Goal: Information Seeking & Learning: Learn about a topic

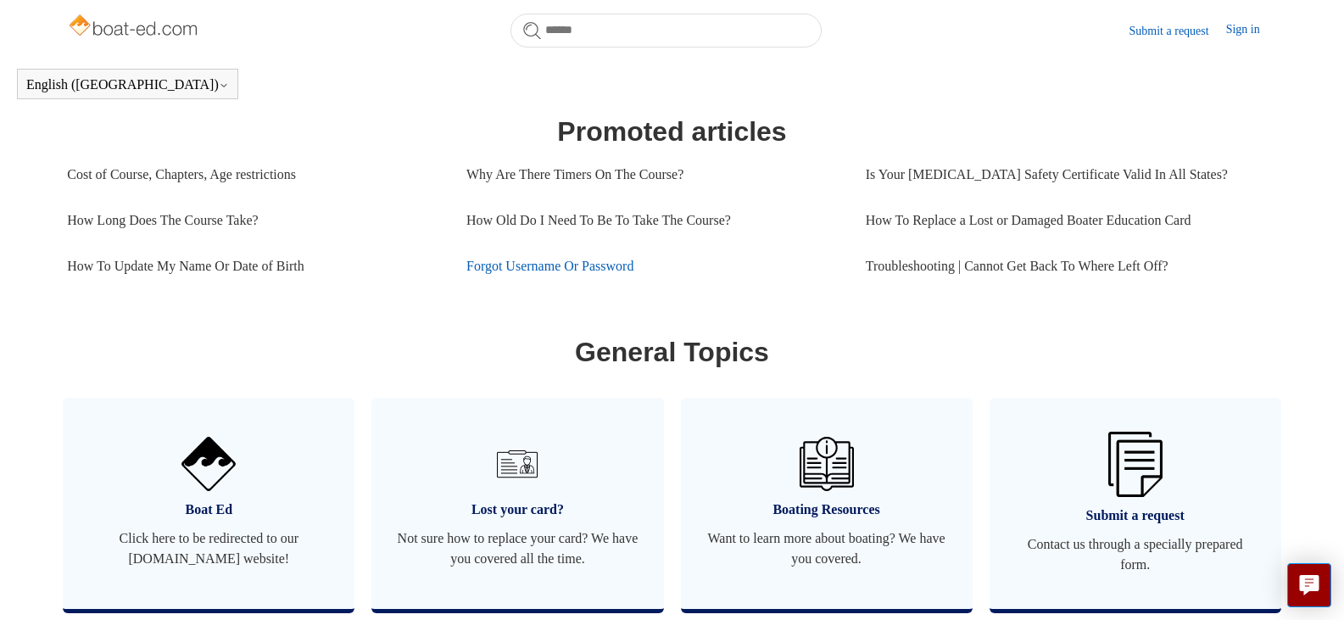
scroll to position [801, 0]
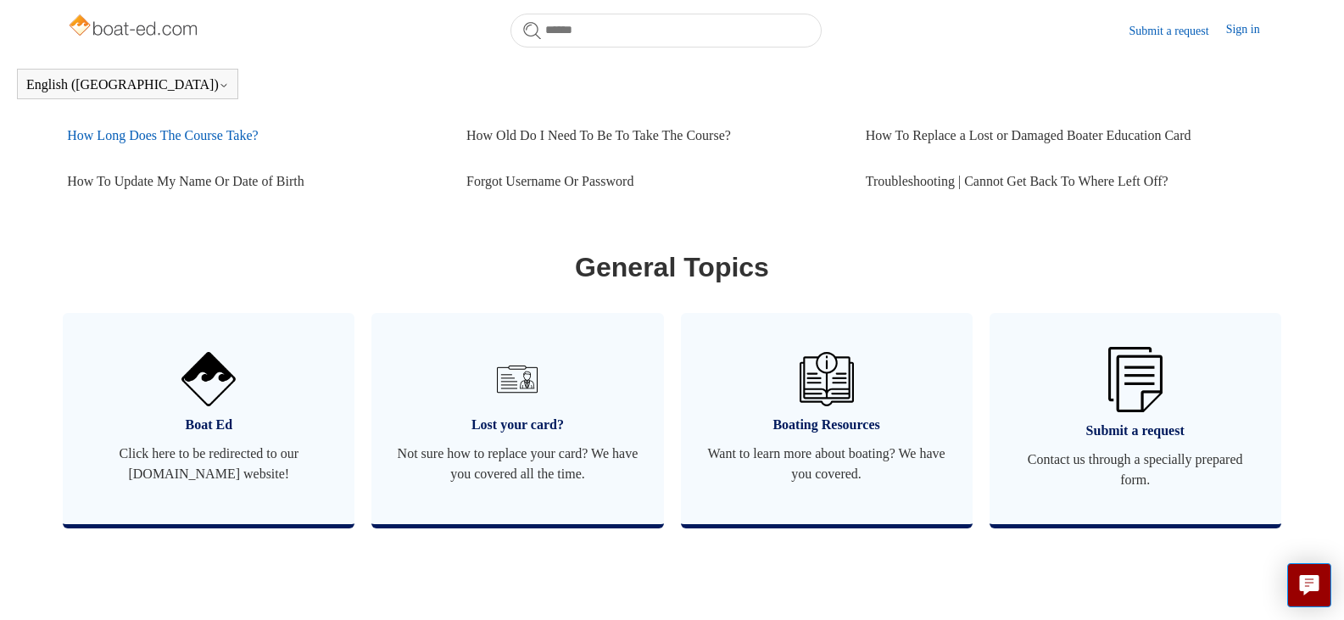
click at [214, 159] on link "How Long Does The Course Take?" at bounding box center [254, 136] width 374 height 46
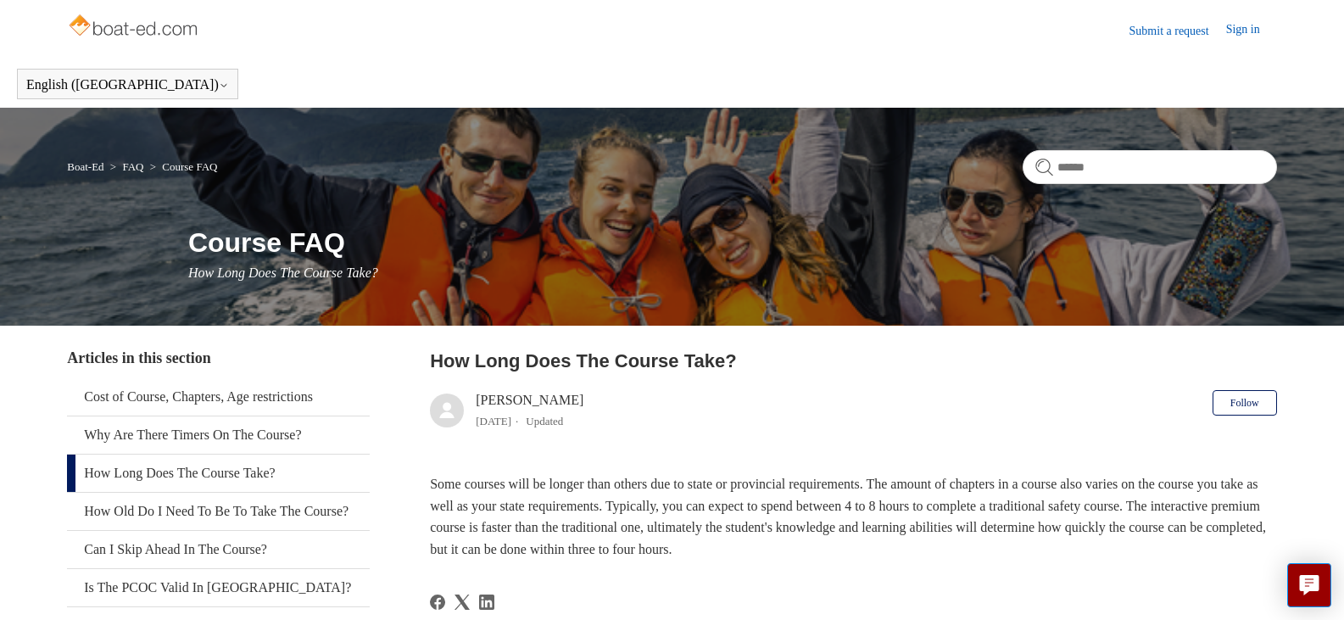
scroll to position [254, 0]
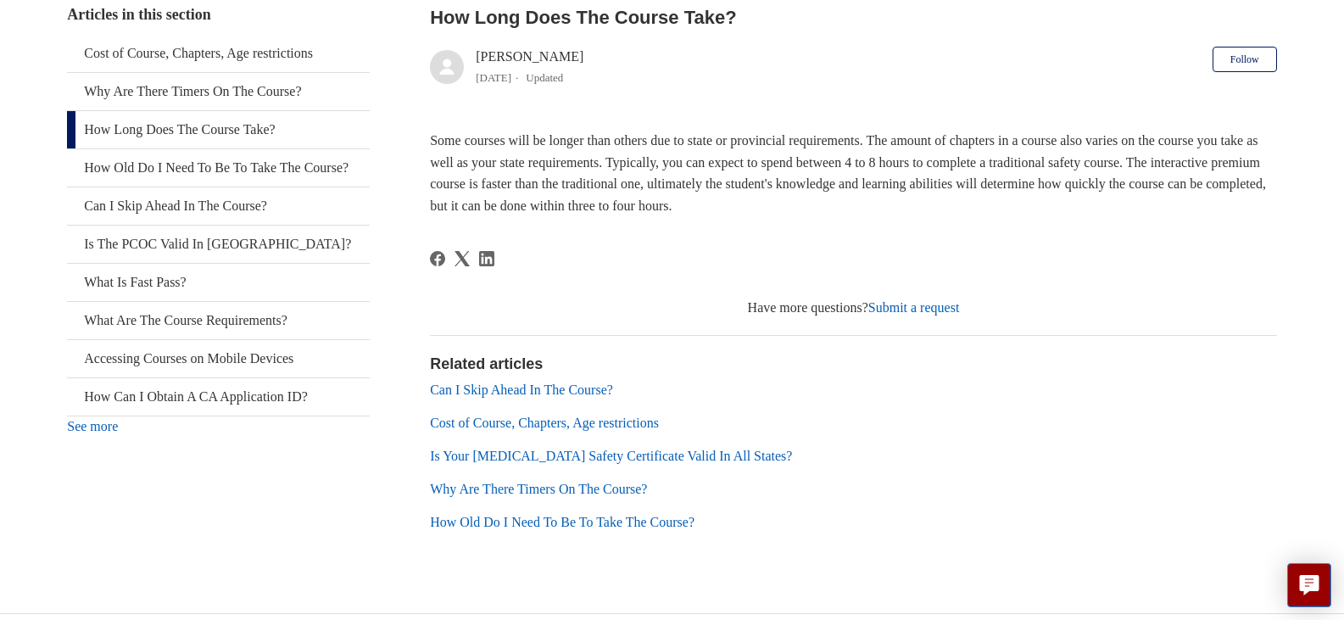
click at [620, 482] on link "Why Are There Timers On The Course?" at bounding box center [538, 489] width 217 height 14
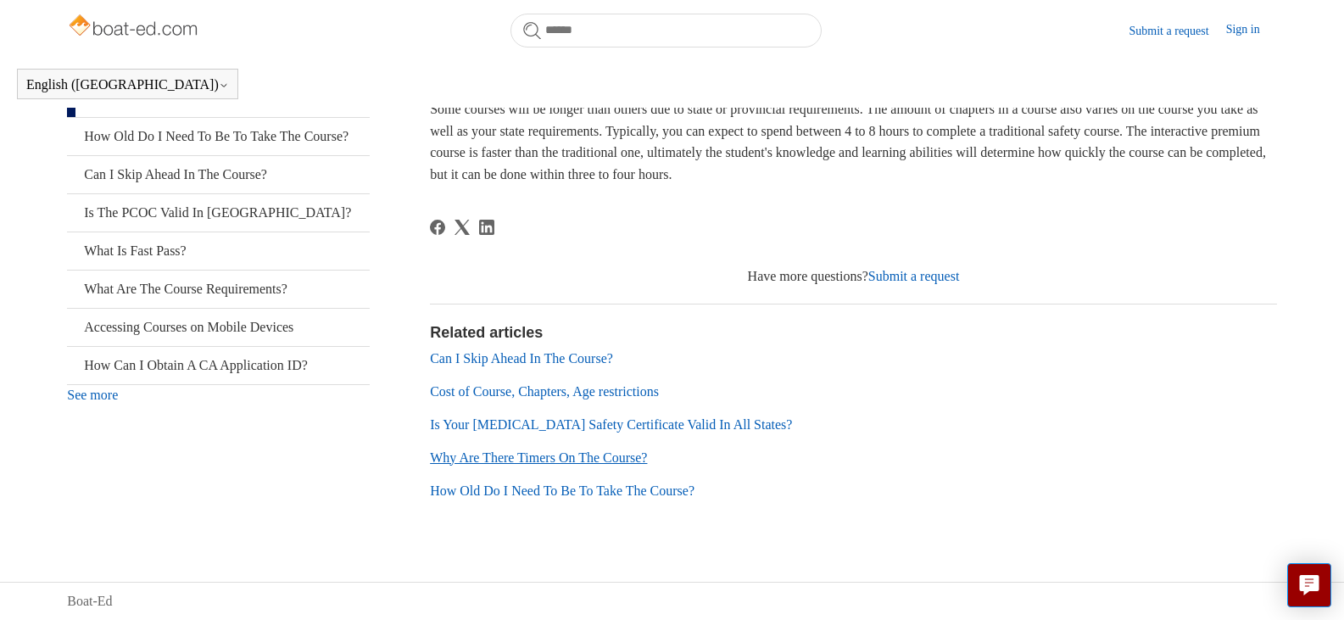
scroll to position [375, 0]
